Goal: Transaction & Acquisition: Purchase product/service

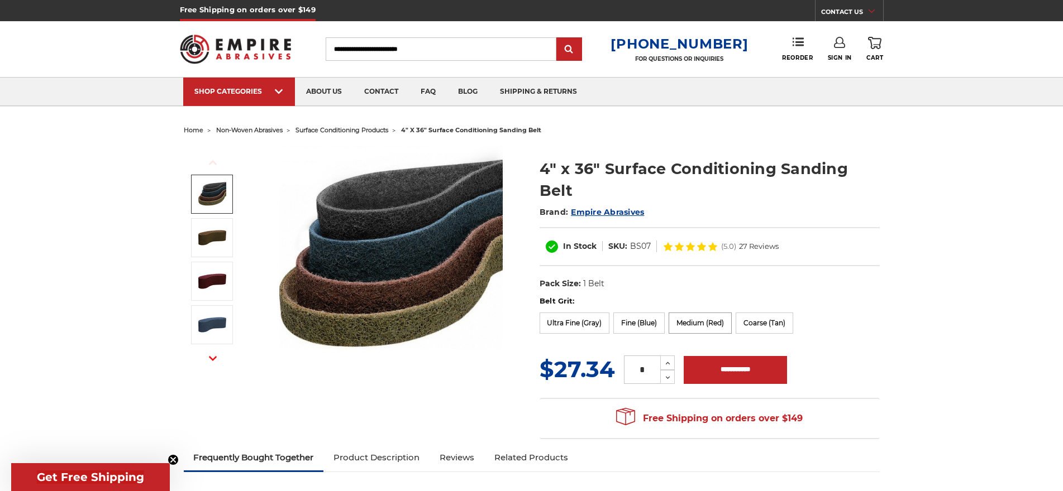
click at [690, 325] on label "Medium (Red)" at bounding box center [699, 323] width 63 height 21
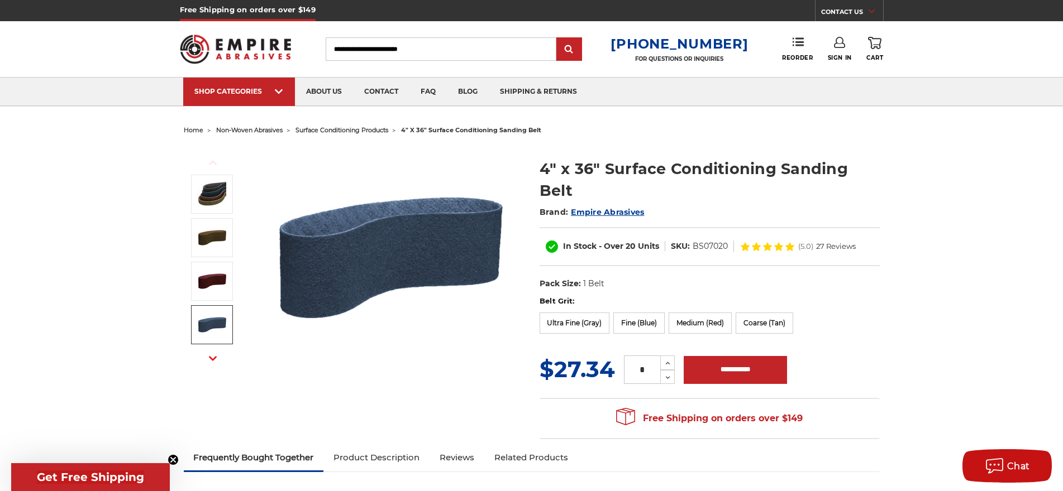
click at [783, 250] on div at bounding box center [767, 246] width 56 height 9
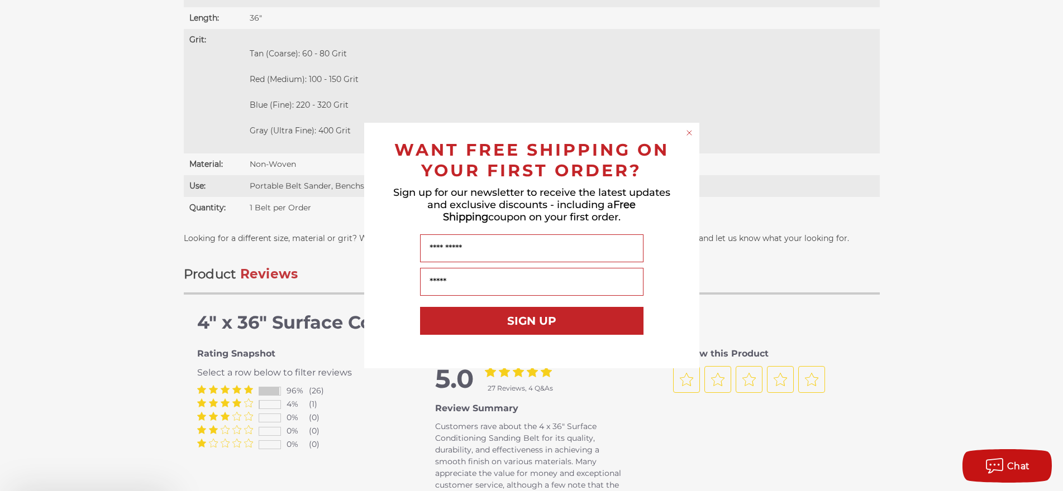
scroll to position [1328, 0]
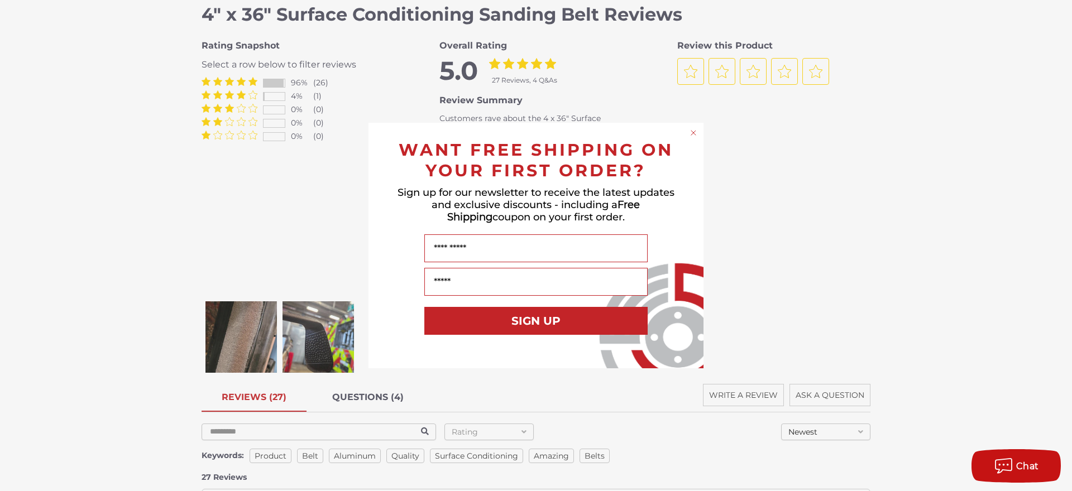
click at [238, 329] on div "Close dialog WANT FREE SHIPPING ON YOUR FIRST ORDER? Sign up for our newsletter…" at bounding box center [536, 245] width 1072 height 491
click at [691, 133] on circle "Close dialog" at bounding box center [694, 133] width 11 height 11
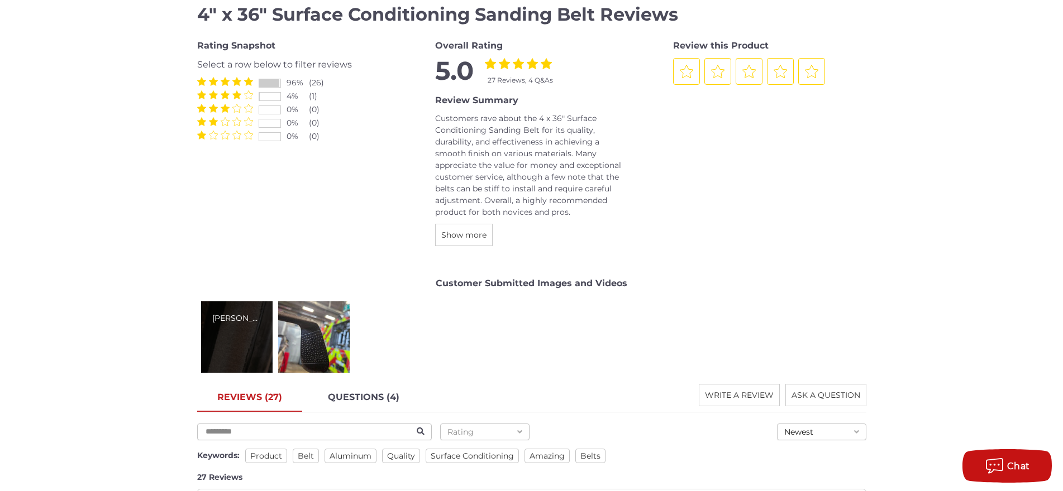
click at [248, 330] on div "[PERSON_NAME]" at bounding box center [236, 337] width 71 height 71
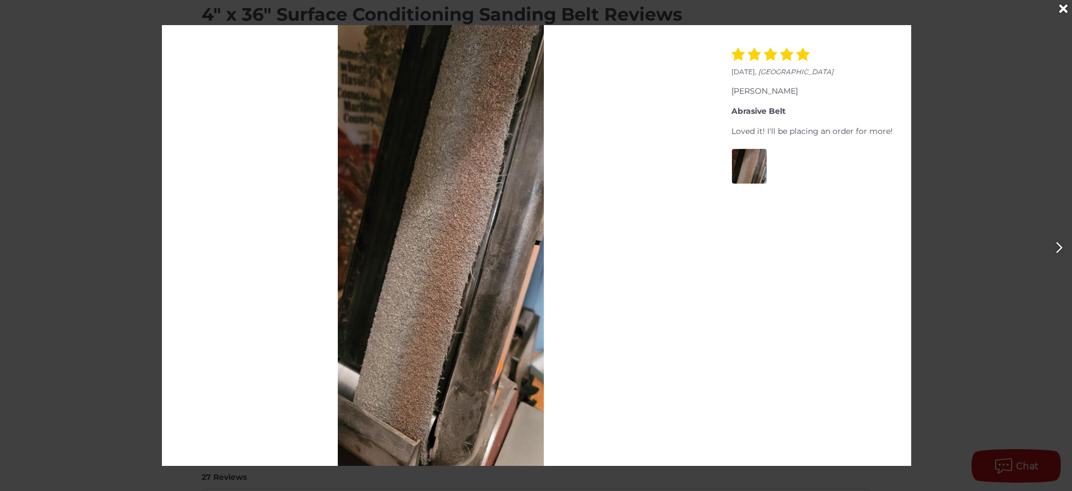
click at [994, 136] on div at bounding box center [536, 245] width 1072 height 491
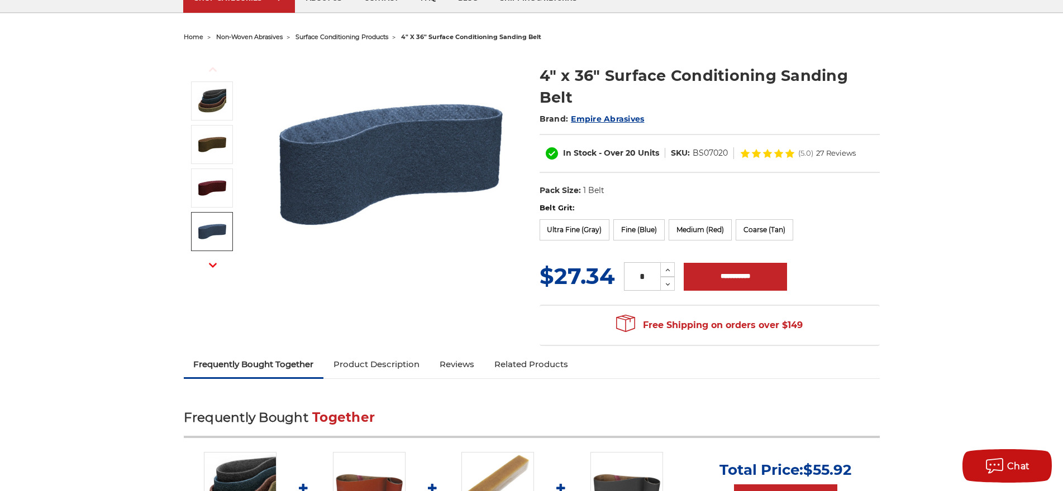
scroll to position [0, 0]
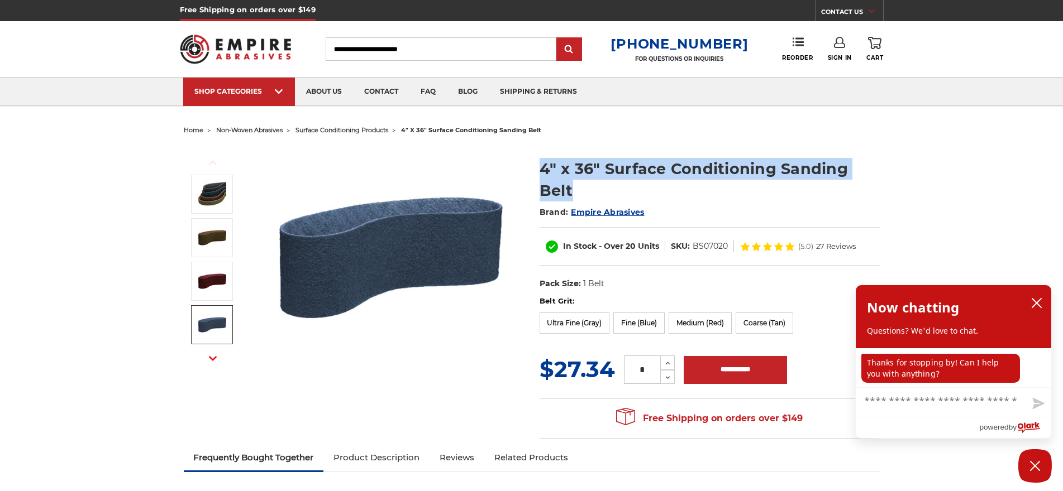
drag, startPoint x: 580, startPoint y: 192, endPoint x: 512, endPoint y: 150, distance: 80.0
click at [512, 150] on div "Previous Next 4" x 36" Surface Conditioning Sanding Belt Brand: Empire Abrasive…" at bounding box center [531, 291] width 711 height 307
copy div "4" x 36" Surface Conditioning Sanding Belt"
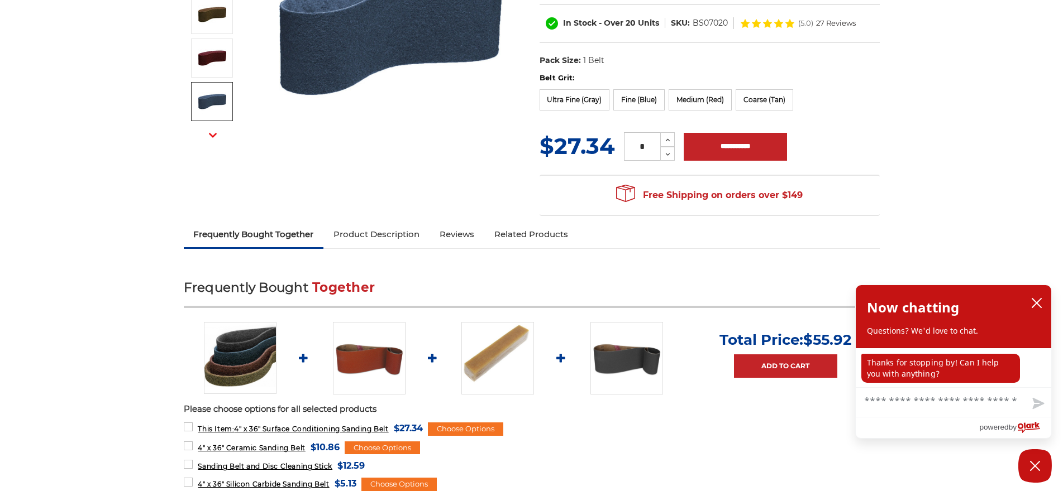
click at [394, 239] on link "Product Description" at bounding box center [376, 234] width 106 height 25
